Goal: Find specific page/section: Find specific page/section

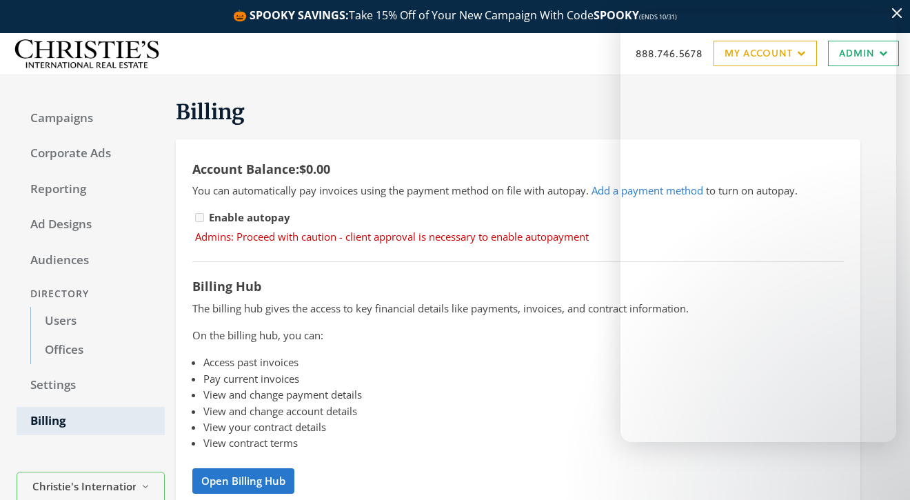
click at [547, 61] on div "888.746.5678 My Account My Campaigns Account Summary Compliance Dashboard Enter…" at bounding box center [455, 53] width 910 height 41
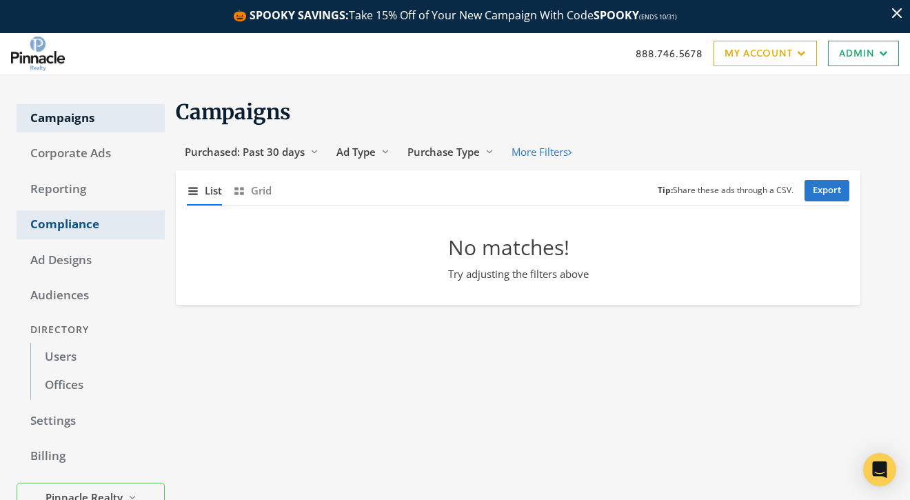
click at [130, 220] on link "Compliance" at bounding box center [91, 224] width 148 height 29
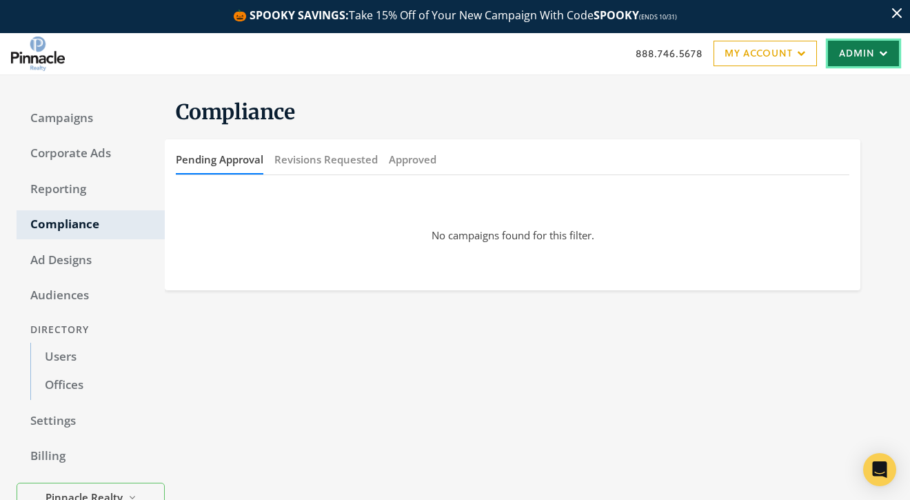
click at [879, 59] on link "Admin" at bounding box center [863, 54] width 71 height 26
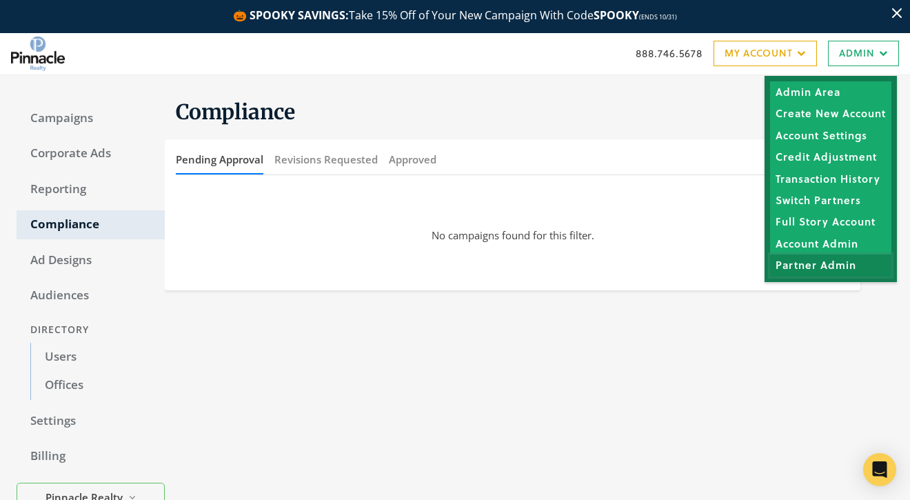
click at [816, 270] on link "Partner Admin" at bounding box center [830, 264] width 121 height 21
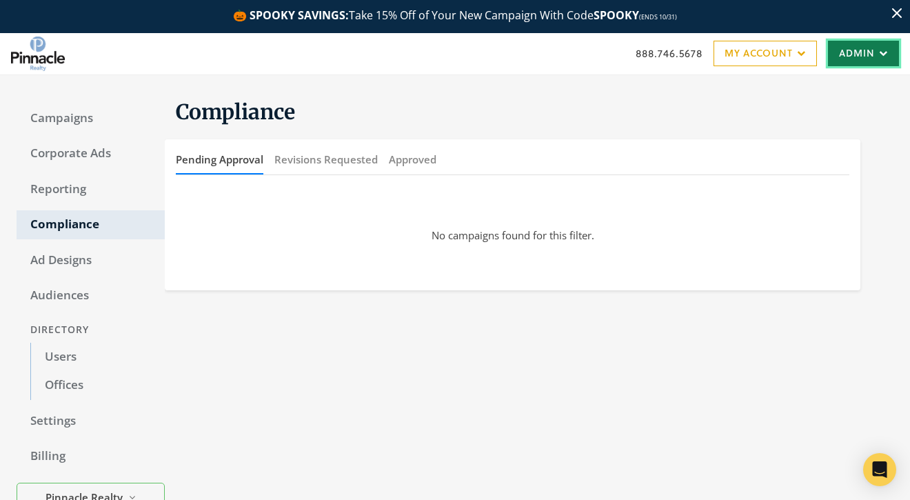
click at [843, 43] on link "Admin" at bounding box center [863, 54] width 71 height 26
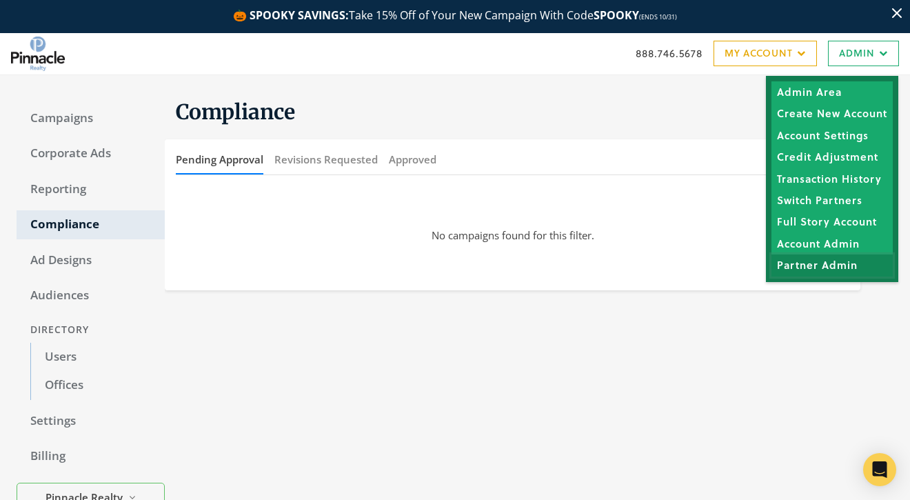
click at [816, 261] on link "Partner Admin" at bounding box center [832, 264] width 121 height 21
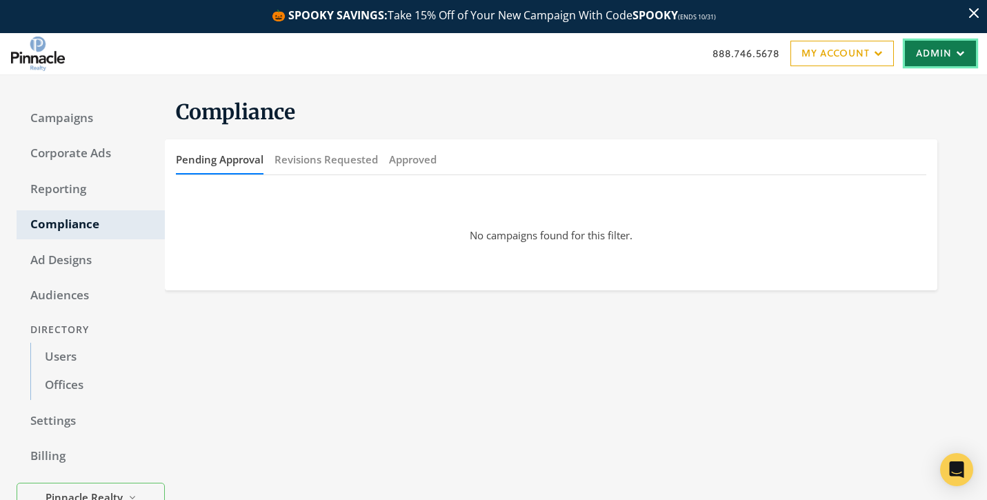
click at [909, 58] on link "Admin" at bounding box center [940, 54] width 71 height 26
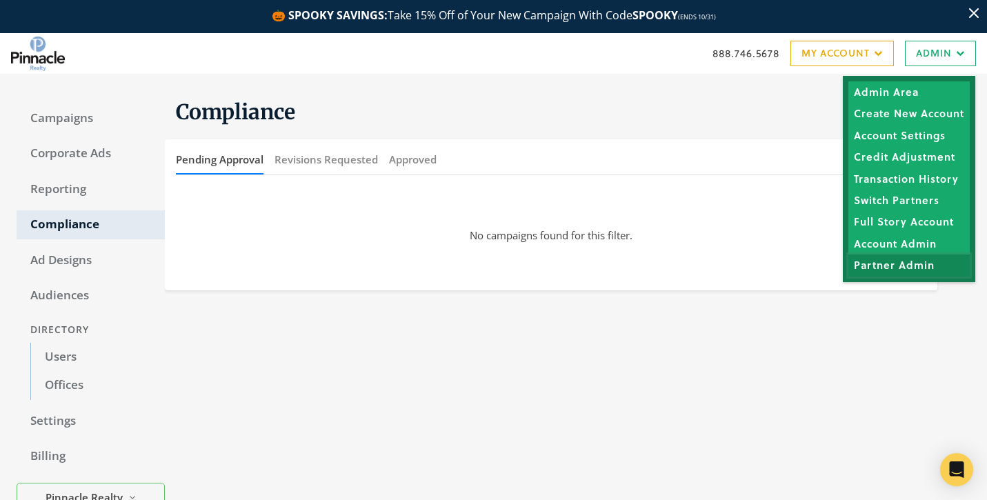
click at [877, 274] on link "Partner Admin" at bounding box center [908, 264] width 121 height 21
